Goal: Task Accomplishment & Management: Use online tool/utility

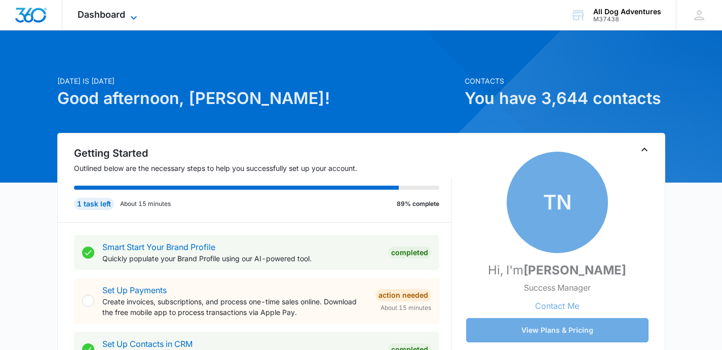
click at [128, 17] on icon at bounding box center [134, 18] width 12 height 12
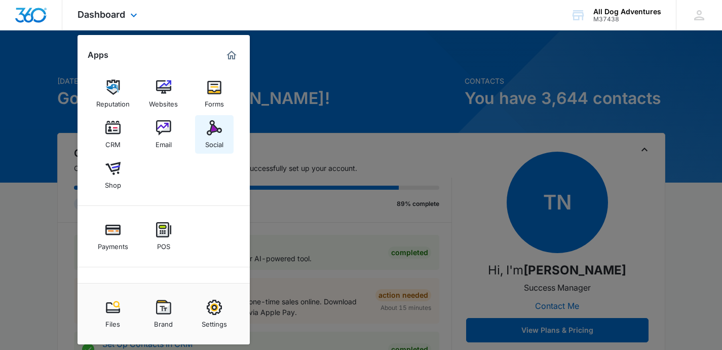
click at [212, 137] on div "Social" at bounding box center [214, 141] width 18 height 13
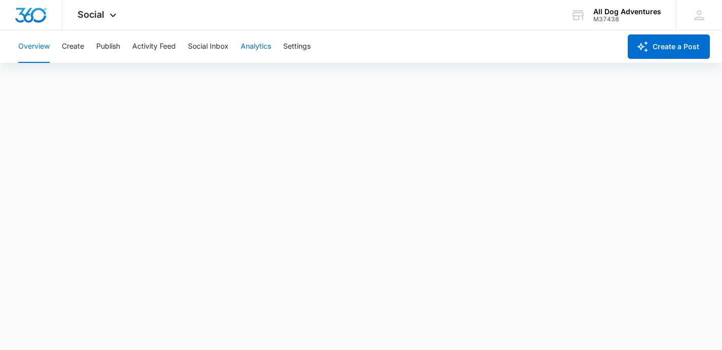
click at [263, 47] on button "Analytics" at bounding box center [256, 46] width 30 height 32
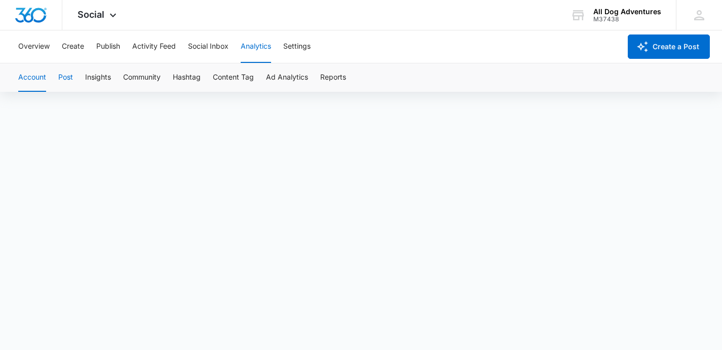
click at [64, 74] on button "Post" at bounding box center [65, 77] width 15 height 28
click at [34, 79] on button "Account" at bounding box center [32, 77] width 28 height 28
click at [33, 44] on button "Overview" at bounding box center [33, 46] width 31 height 32
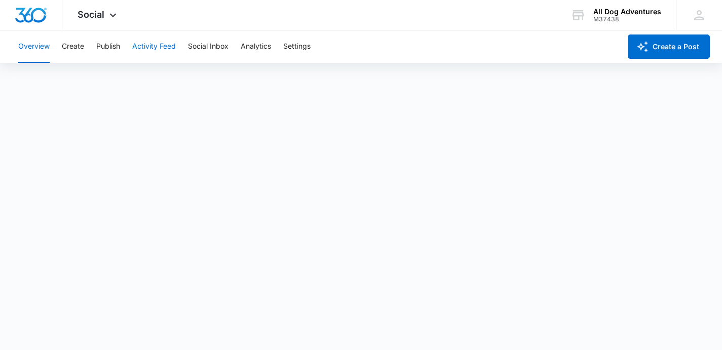
click at [149, 44] on button "Activity Feed" at bounding box center [154, 46] width 44 height 32
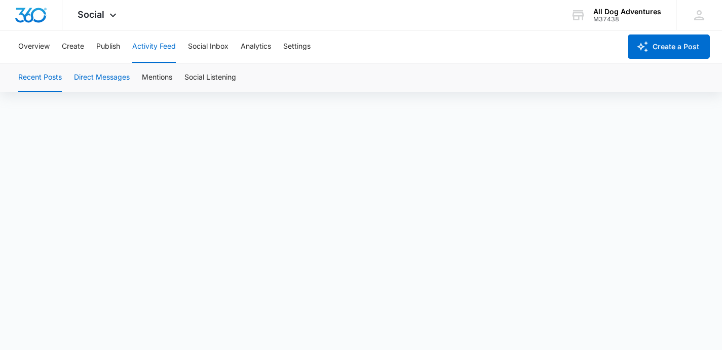
click at [105, 81] on button "Direct Messages" at bounding box center [102, 77] width 56 height 28
